Goal: Information Seeking & Learning: Find specific fact

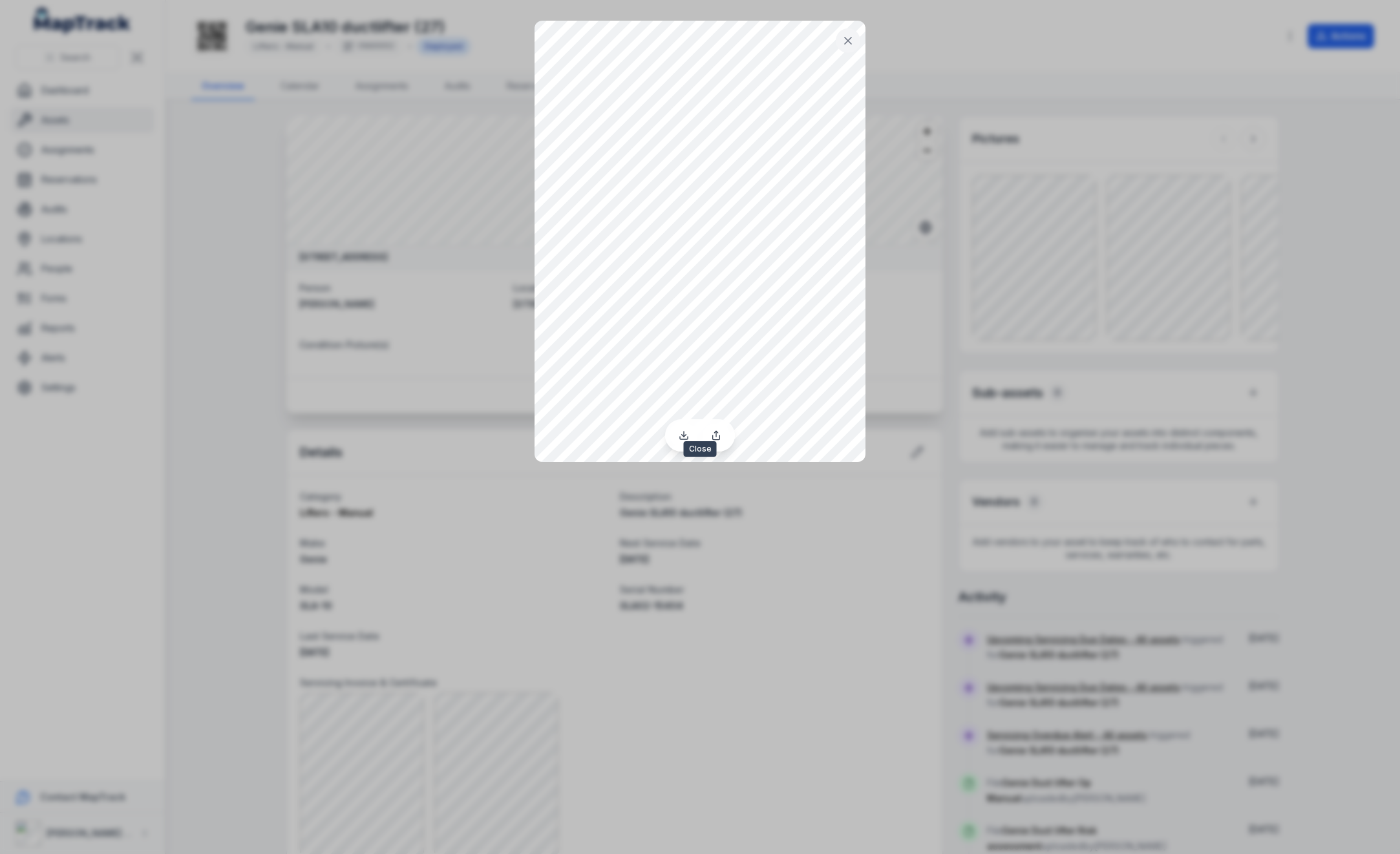
click at [854, 36] on icon at bounding box center [848, 40] width 13 height 13
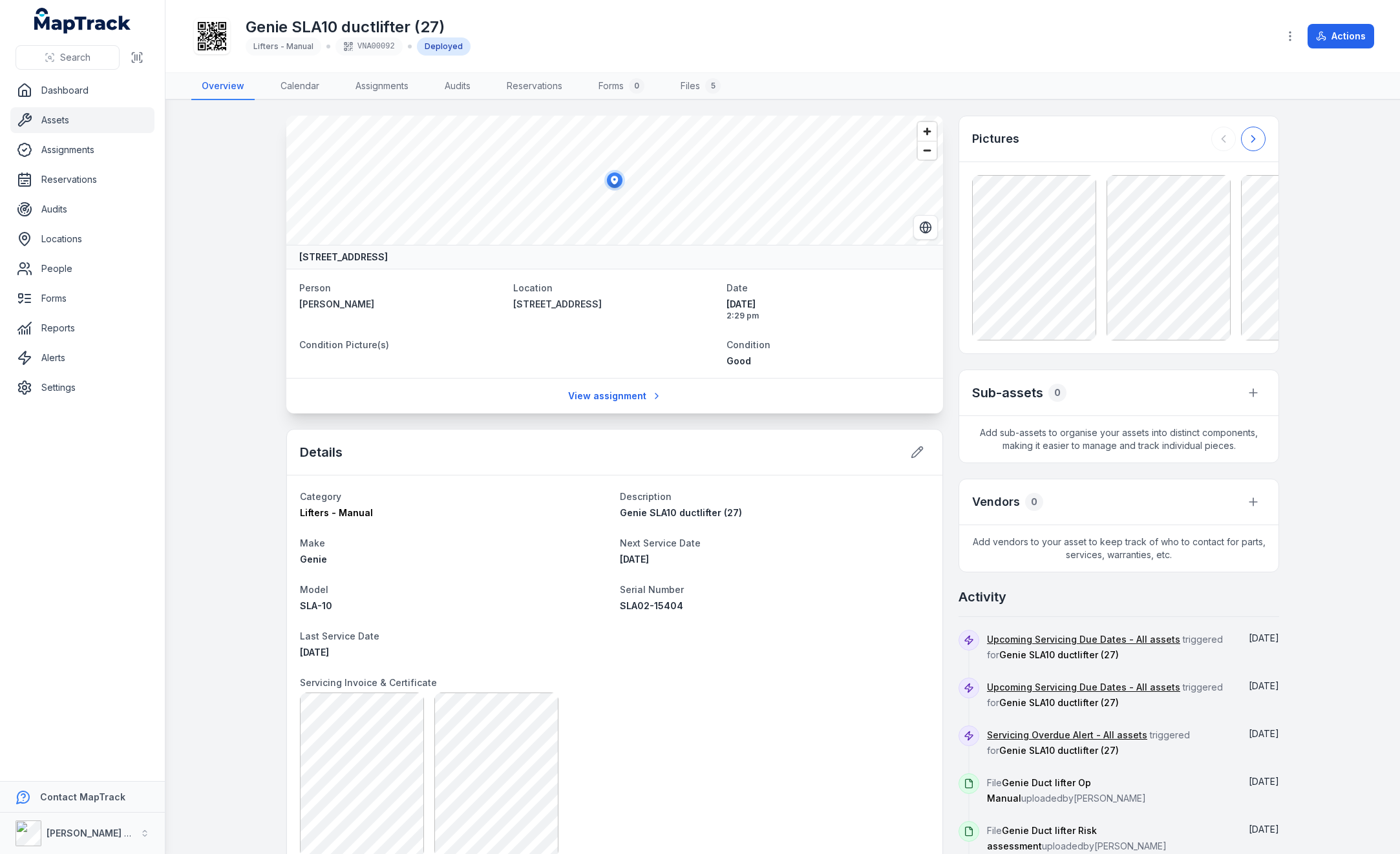
click at [1247, 137] on icon at bounding box center [1252, 139] width 13 height 13
click at [1244, 137] on div at bounding box center [1239, 139] width 55 height 24
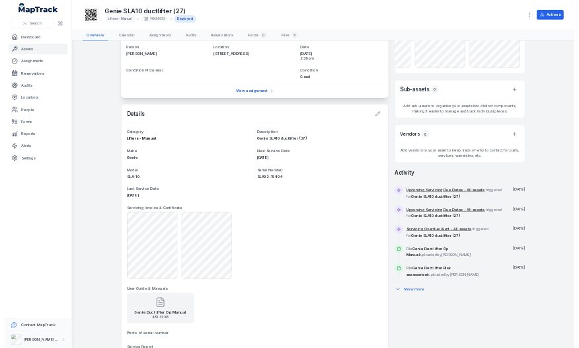
scroll to position [115, 0]
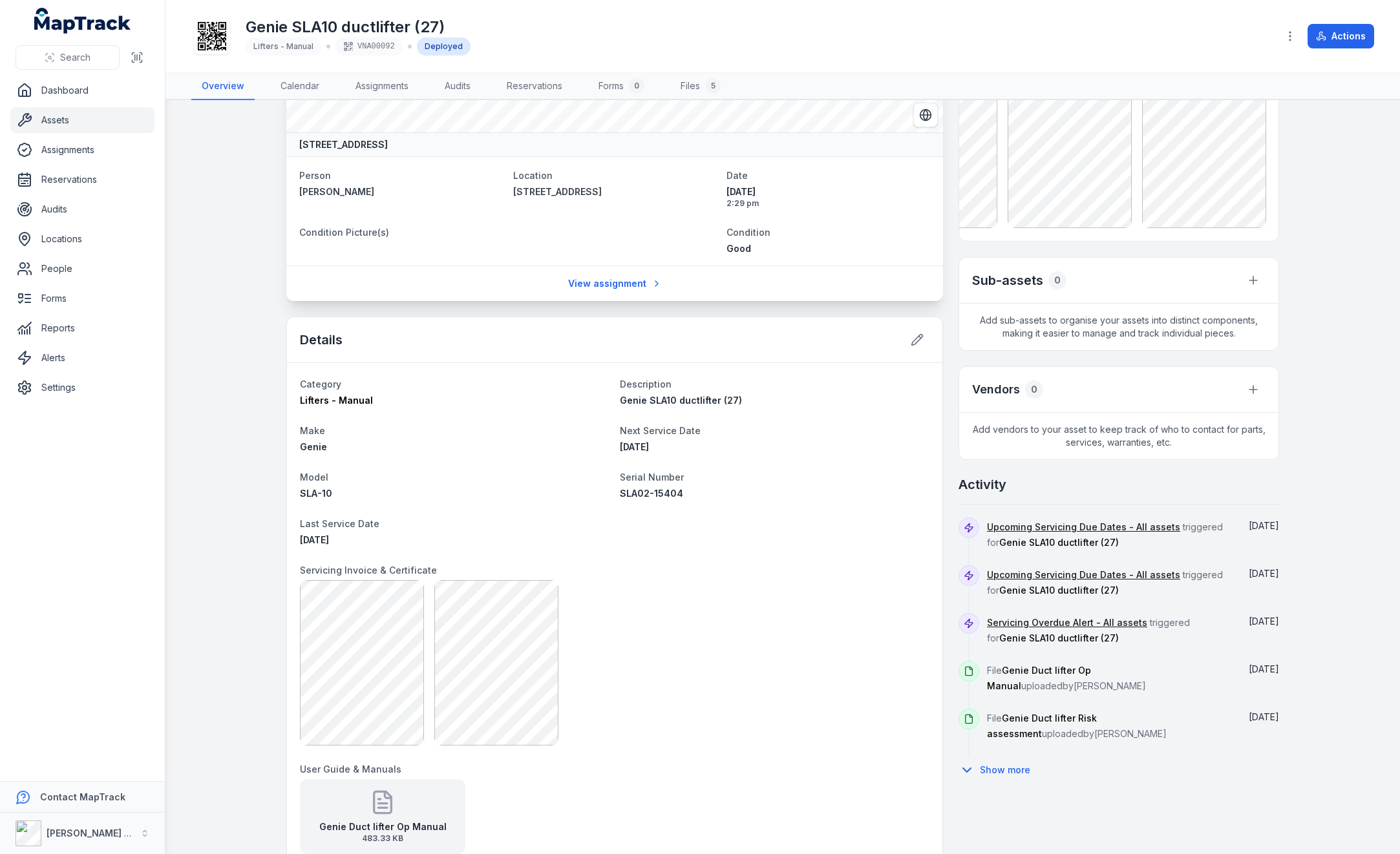
click at [673, 494] on span "SLA02-15404" at bounding box center [651, 492] width 64 height 11
drag, startPoint x: 676, startPoint y: 489, endPoint x: 611, endPoint y: 491, distance: 65.0
click at [611, 491] on dl "Category Lifters - Manual Description Genie SLA10 ductlifter (27) Make Genie Ne…" at bounding box center [615, 726] width 630 height 701
drag, startPoint x: 611, startPoint y: 491, endPoint x: 629, endPoint y: 490, distance: 18.0
copy span "SLA02-15404"
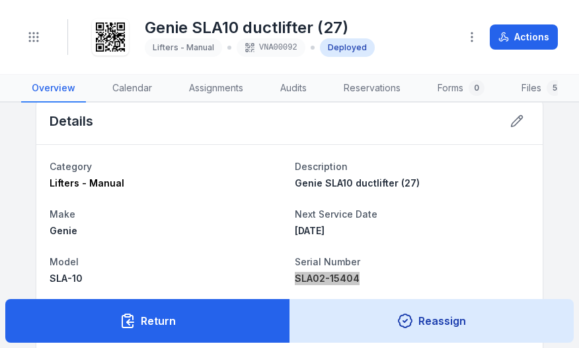
scroll to position [0, 0]
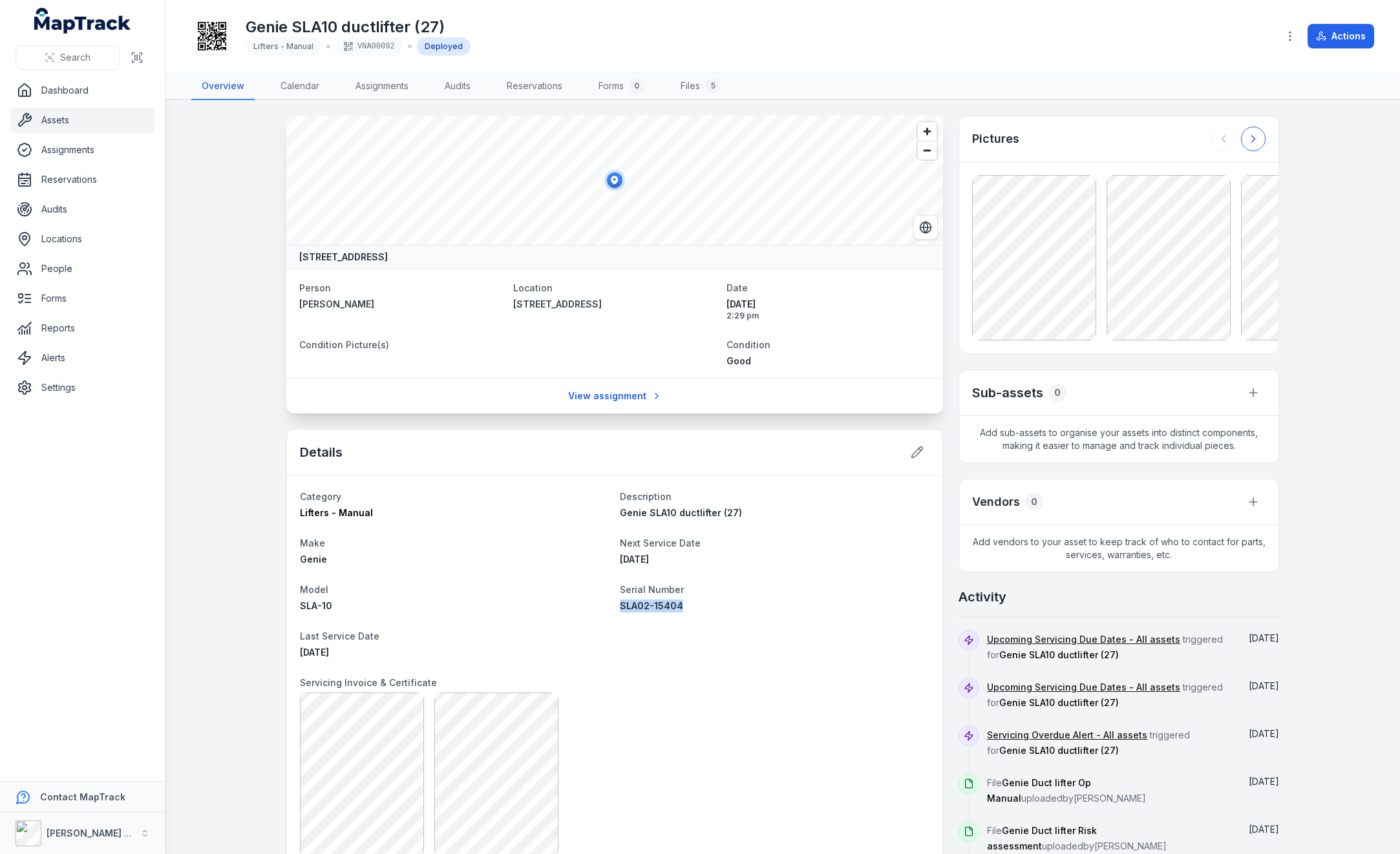
click at [1247, 140] on icon at bounding box center [1252, 139] width 13 height 13
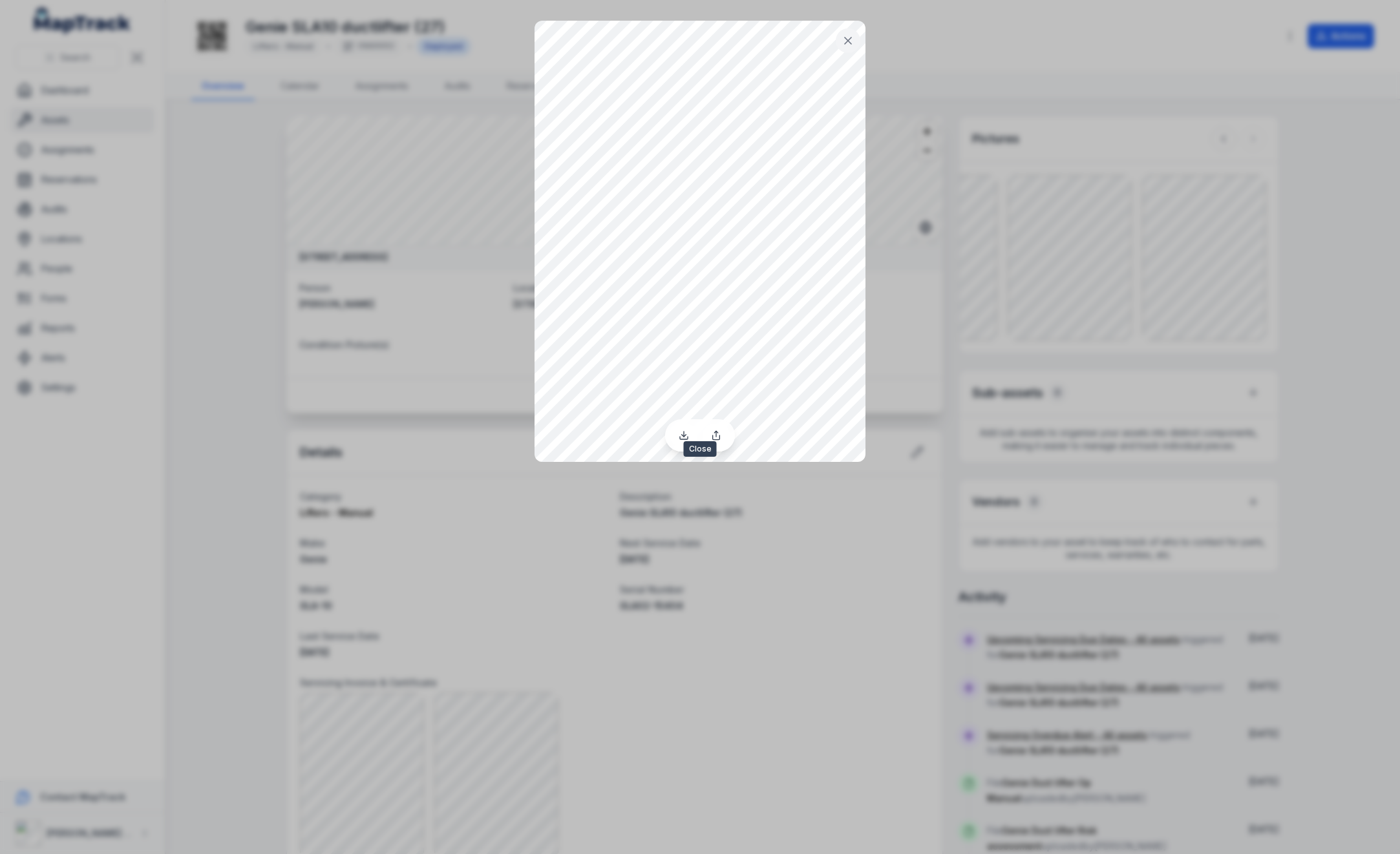
click at [850, 40] on icon at bounding box center [848, 40] width 13 height 13
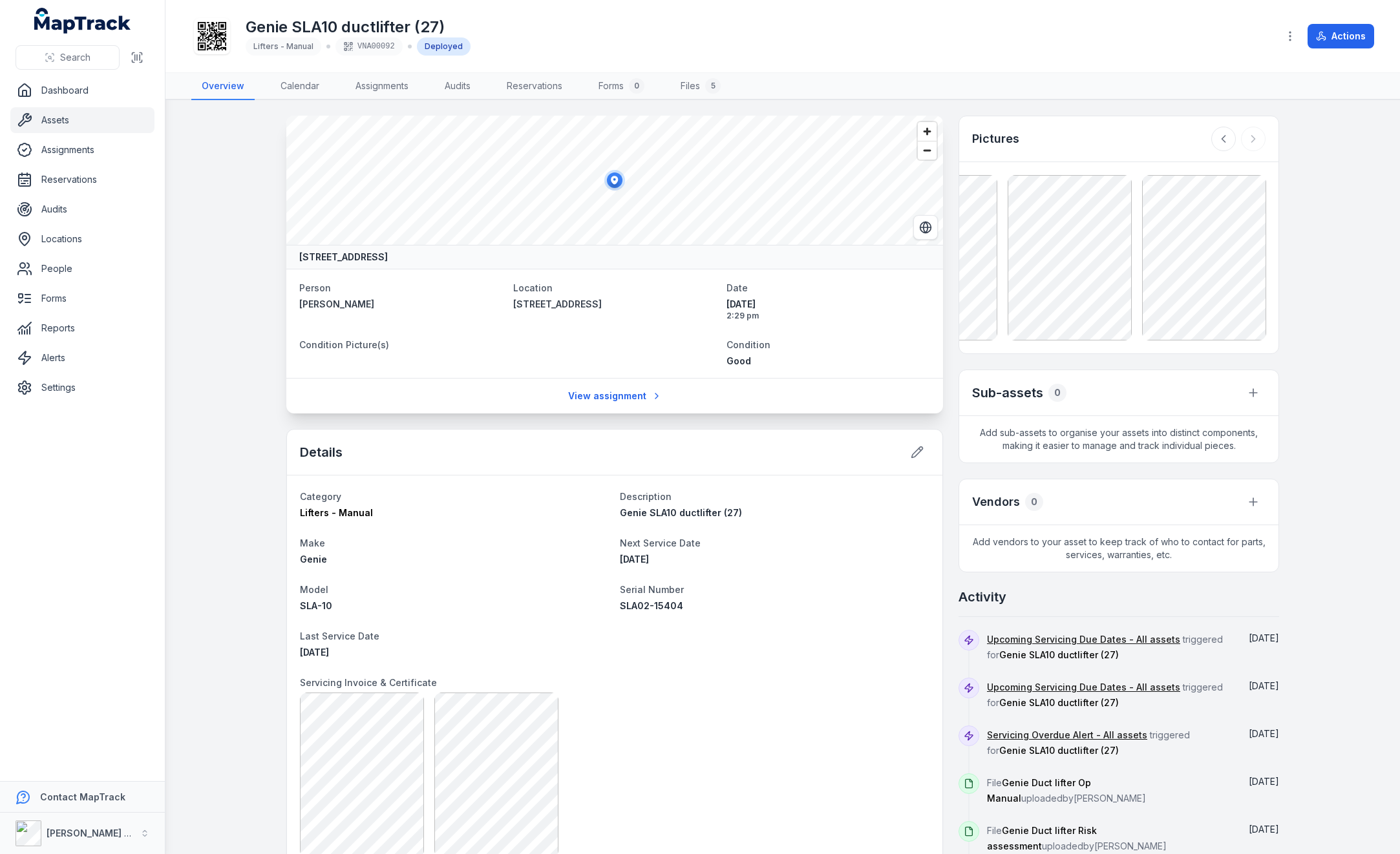
click at [1006, 136] on h3 "Pictures" at bounding box center [995, 139] width 47 height 19
click at [692, 82] on link "Files 5" at bounding box center [701, 87] width 61 height 27
